Goal: Transaction & Acquisition: Obtain resource

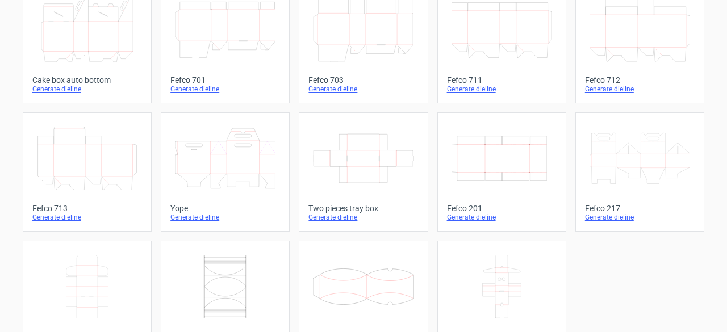
scroll to position [375, 0]
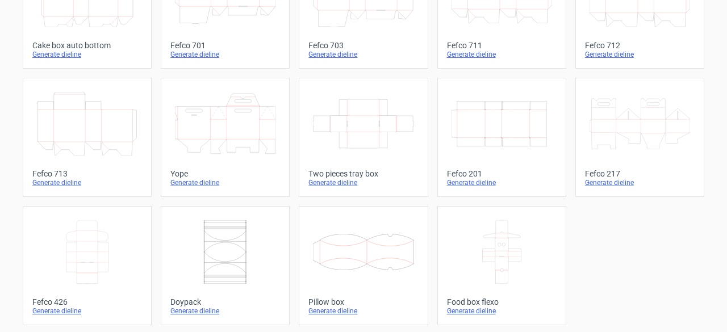
click at [474, 186] on link "Width Depth Height Fefco 201 Generate dieline" at bounding box center [501, 137] width 129 height 119
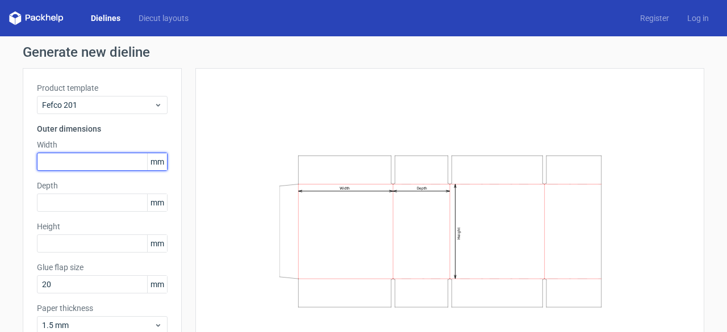
click at [61, 161] on input "text" at bounding box center [102, 162] width 131 height 18
type input "217"
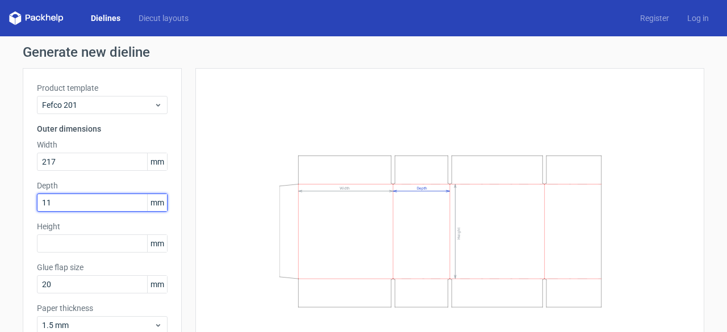
type input "1"
type input "158"
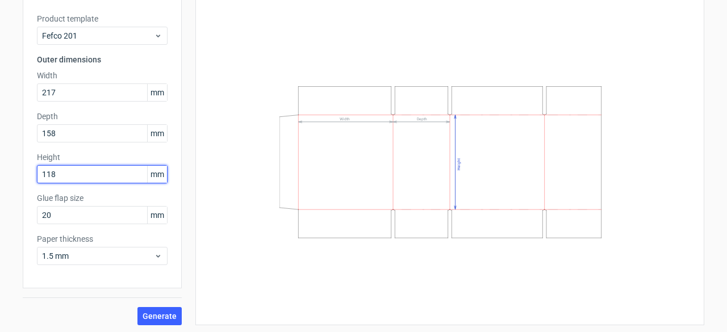
scroll to position [70, 0]
type input "118"
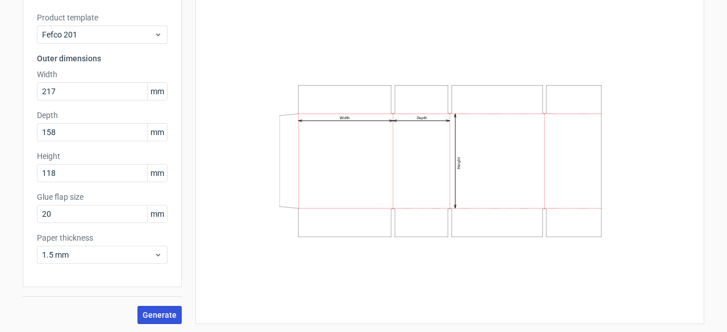
click at [161, 313] on span "Generate" at bounding box center [160, 315] width 34 height 8
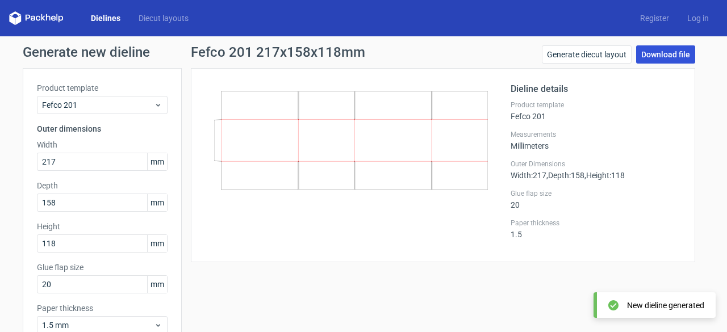
click at [678, 46] on link "Download file" at bounding box center [665, 54] width 59 height 18
click at [671, 48] on link "Download file" at bounding box center [665, 54] width 59 height 18
click at [654, 57] on link "Download file" at bounding box center [665, 54] width 59 height 18
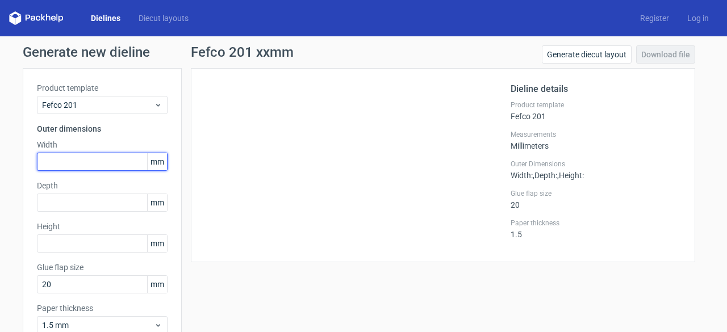
click at [76, 163] on input "text" at bounding box center [102, 162] width 131 height 18
type input "217"
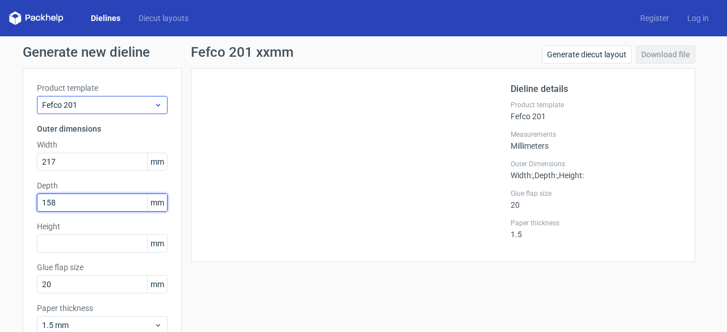
type input "158"
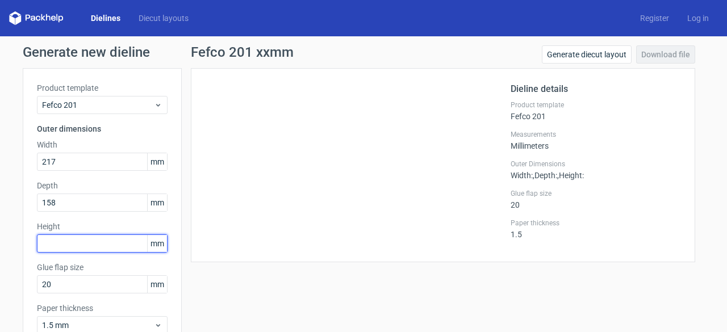
click at [53, 239] on input "text" at bounding box center [102, 243] width 131 height 18
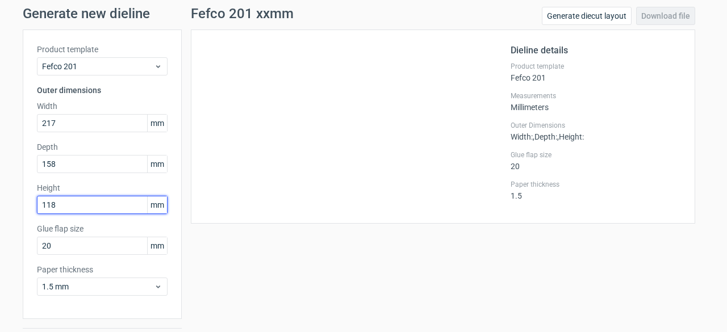
scroll to position [70, 0]
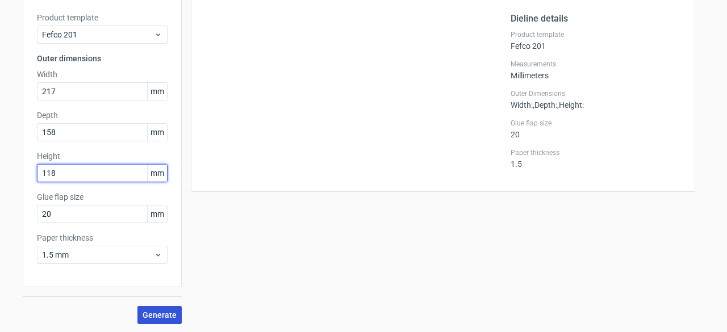
type input "118"
click at [170, 315] on span "Generate" at bounding box center [160, 315] width 34 height 8
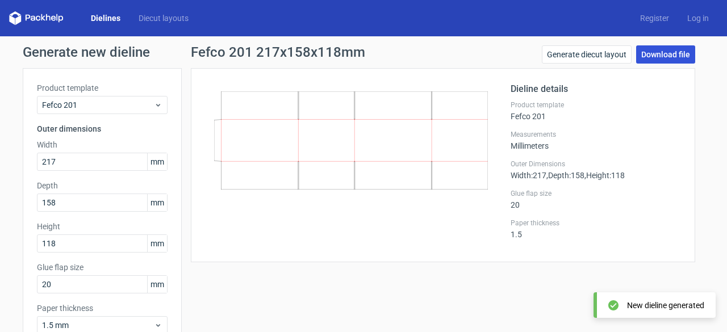
click at [668, 54] on link "Download file" at bounding box center [665, 54] width 59 height 18
